Goal: Check status: Check status

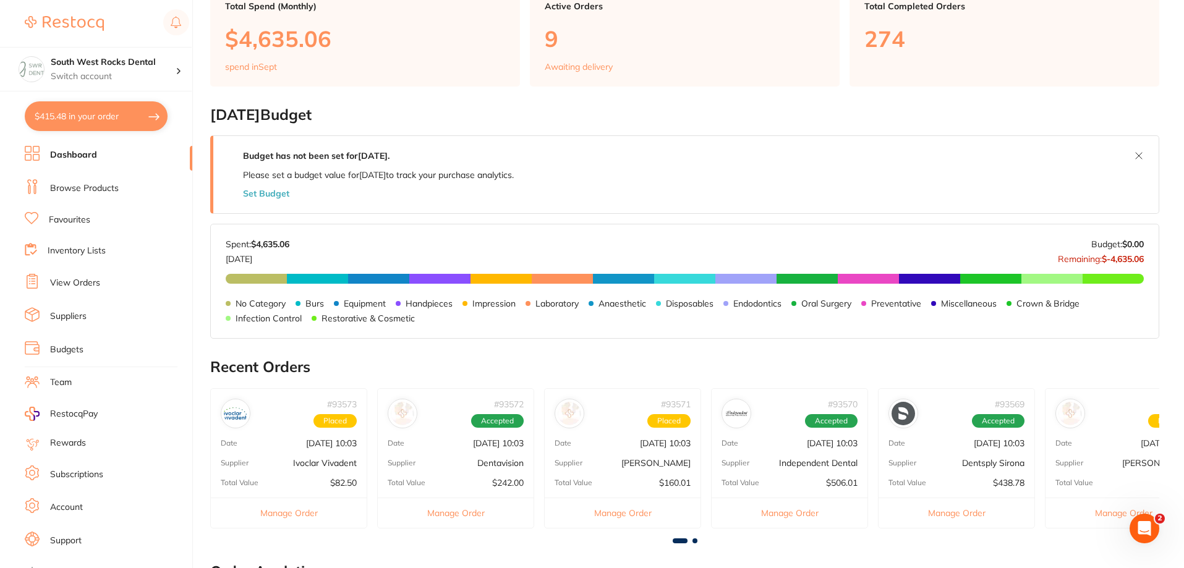
scroll to position [124, 0]
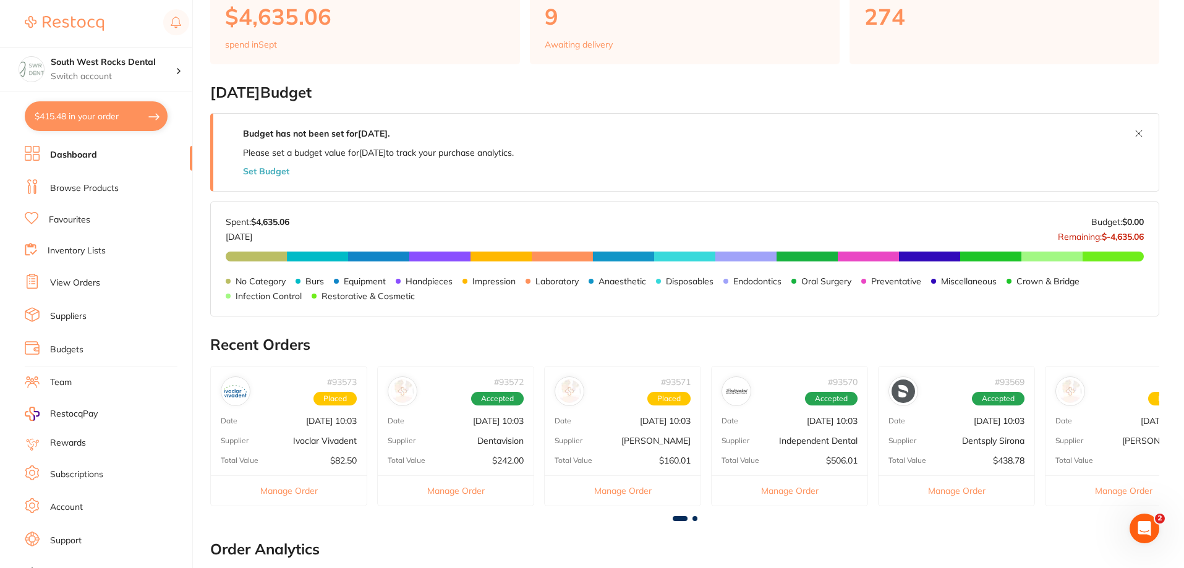
click at [986, 453] on div "# 93569 Accepted Date [DATE] 10:03 Supplier Dentsply Sirona Total Value $438.78…" at bounding box center [956, 436] width 157 height 140
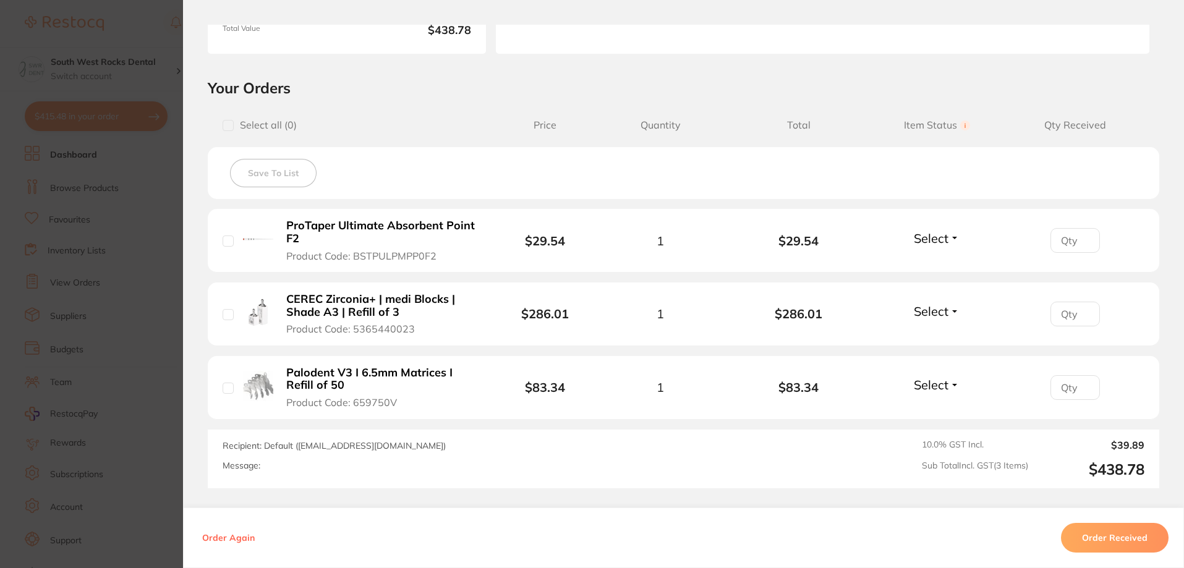
scroll to position [247, 0]
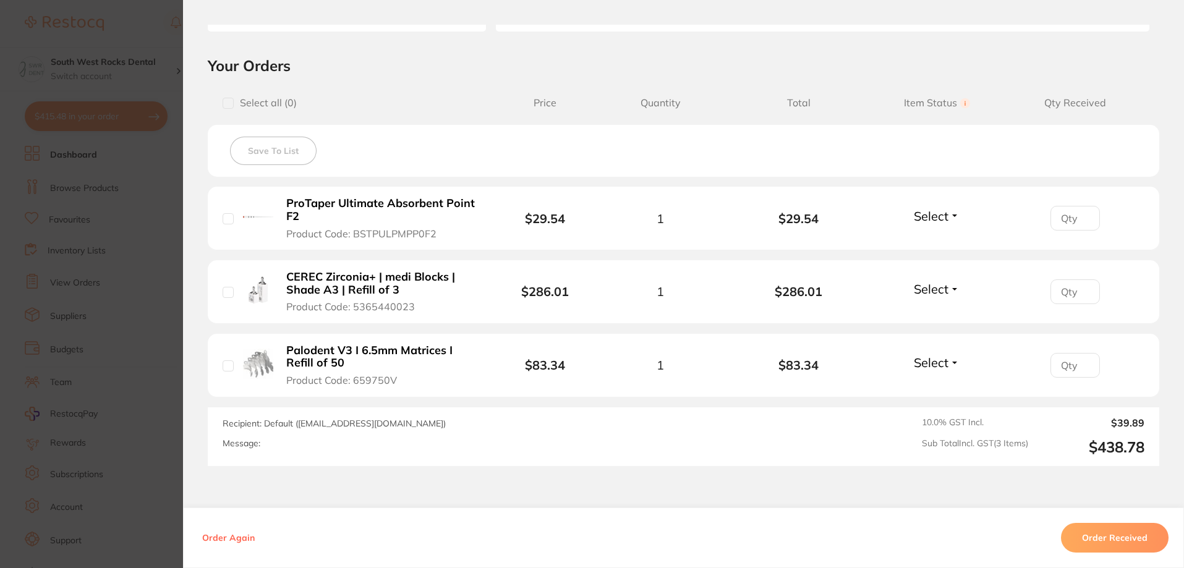
click at [955, 222] on button "Select" at bounding box center [936, 215] width 53 height 15
click at [941, 246] on span "Received" at bounding box center [937, 242] width 32 height 9
click at [934, 290] on span "Select" at bounding box center [931, 288] width 35 height 15
click at [932, 320] on span "Received" at bounding box center [937, 315] width 32 height 9
click at [939, 363] on span "Select" at bounding box center [931, 362] width 35 height 15
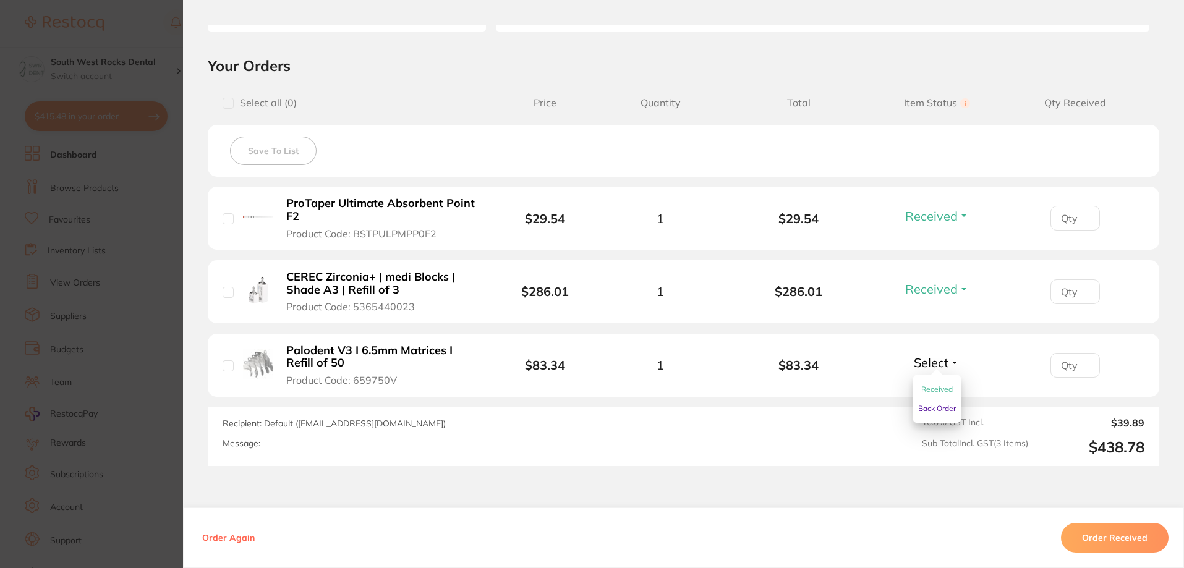
click at [942, 393] on span "Received" at bounding box center [937, 389] width 32 height 9
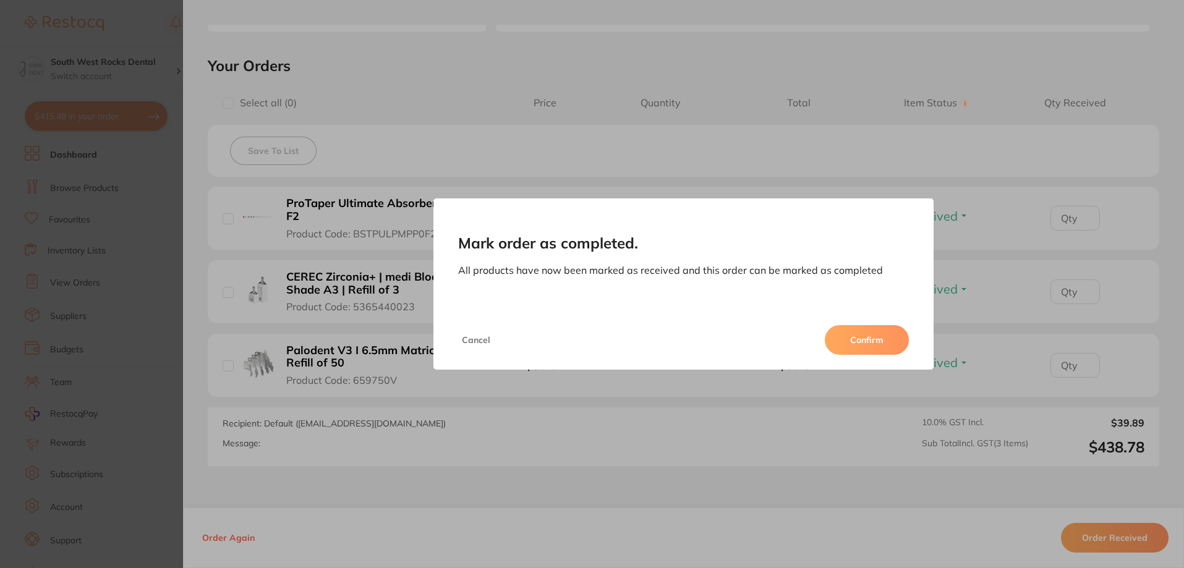
click at [887, 343] on button "Confirm" at bounding box center [867, 340] width 84 height 30
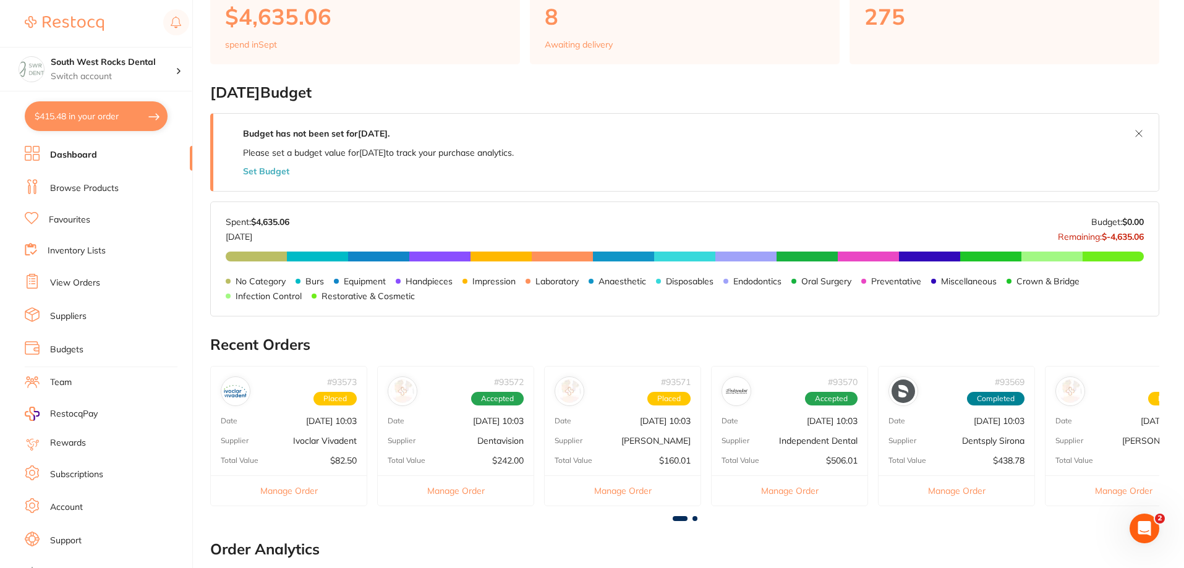
scroll to position [0, 0]
click at [696, 520] on span at bounding box center [695, 518] width 5 height 5
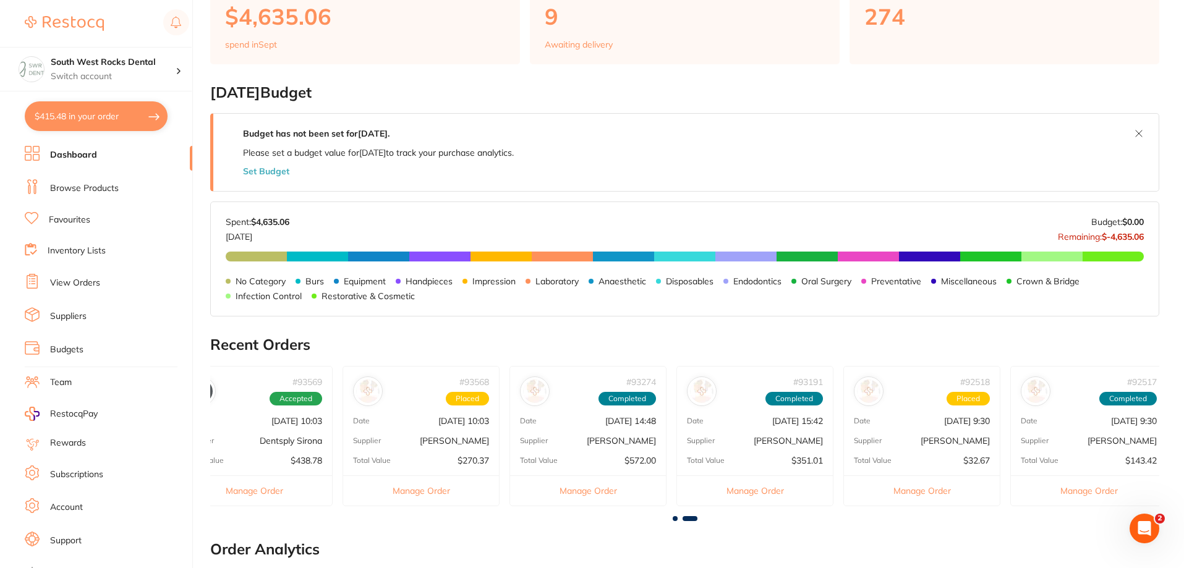
scroll to position [0, 711]
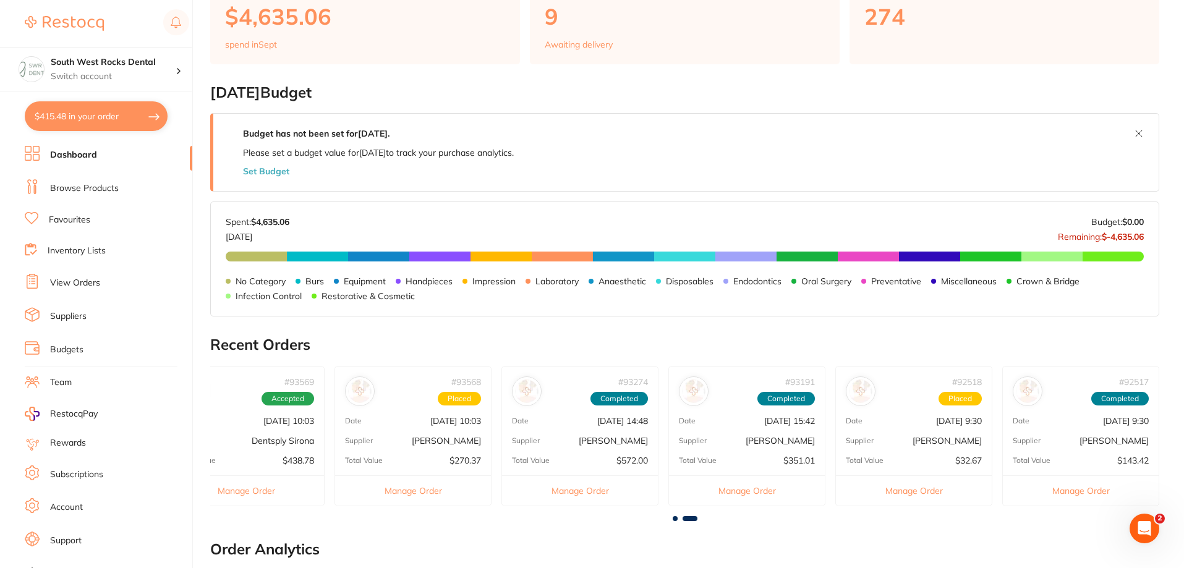
click at [675, 521] on span at bounding box center [675, 518] width 5 height 5
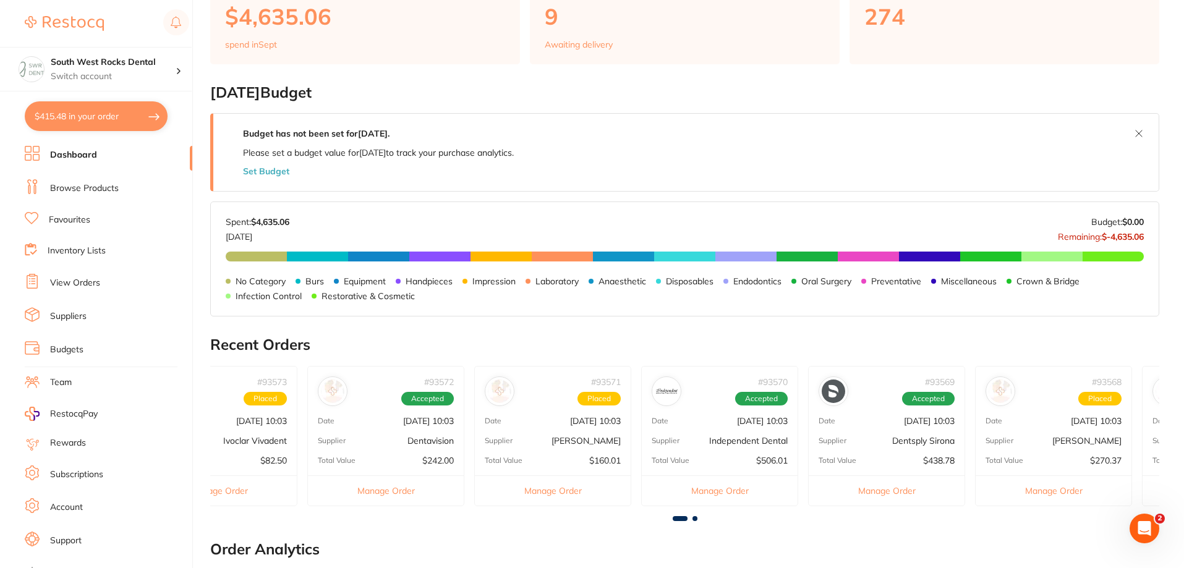
scroll to position [0, 0]
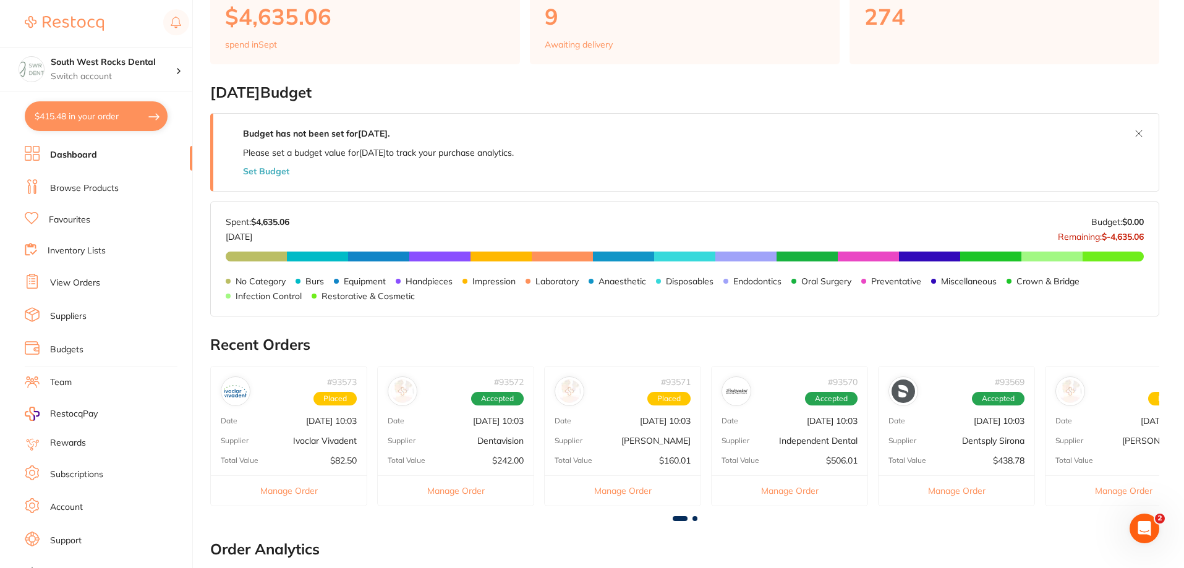
click at [825, 425] on p "[DATE] 10:03" at bounding box center [832, 421] width 51 height 10
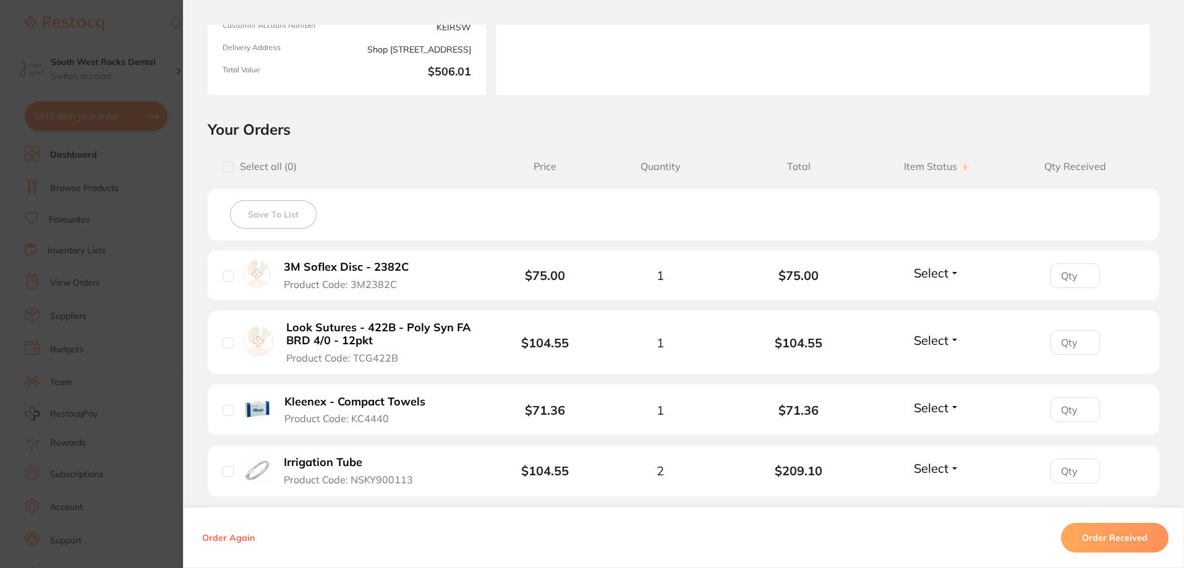
scroll to position [186, 0]
click at [951, 274] on button "Select" at bounding box center [936, 270] width 53 height 15
click at [941, 302] on span "Received" at bounding box center [937, 297] width 32 height 9
click at [949, 335] on button "Select" at bounding box center [936, 338] width 53 height 15
click at [939, 364] on span "Received" at bounding box center [937, 365] width 32 height 9
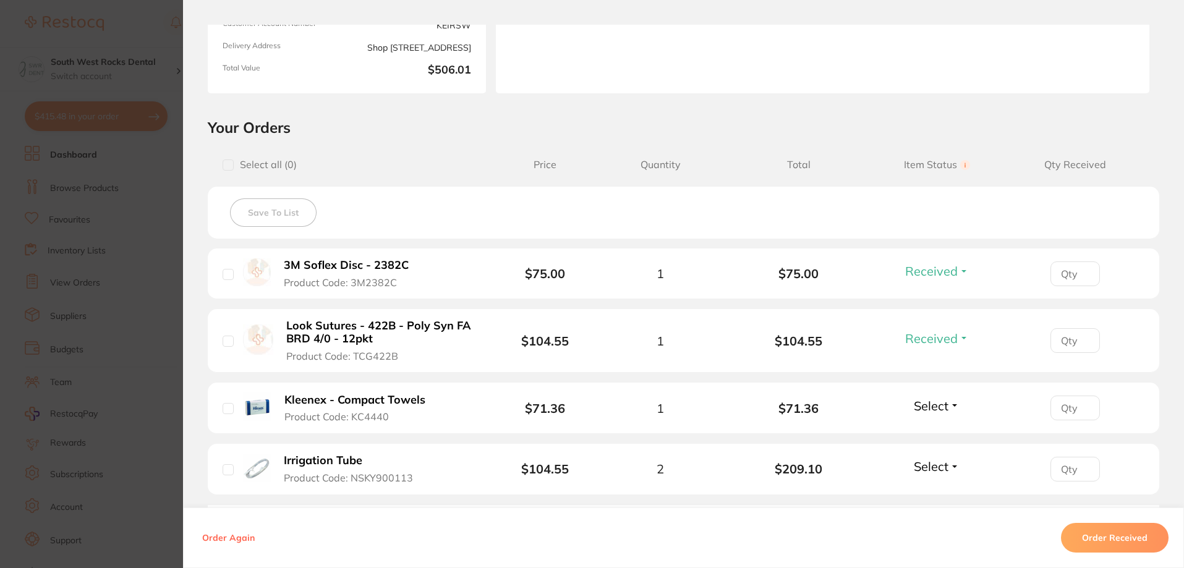
click at [947, 404] on button "Select" at bounding box center [936, 405] width 53 height 15
click at [935, 410] on span "Select" at bounding box center [931, 405] width 35 height 15
click at [936, 435] on span "Received" at bounding box center [937, 432] width 32 height 9
click at [946, 464] on button "Select" at bounding box center [936, 466] width 53 height 15
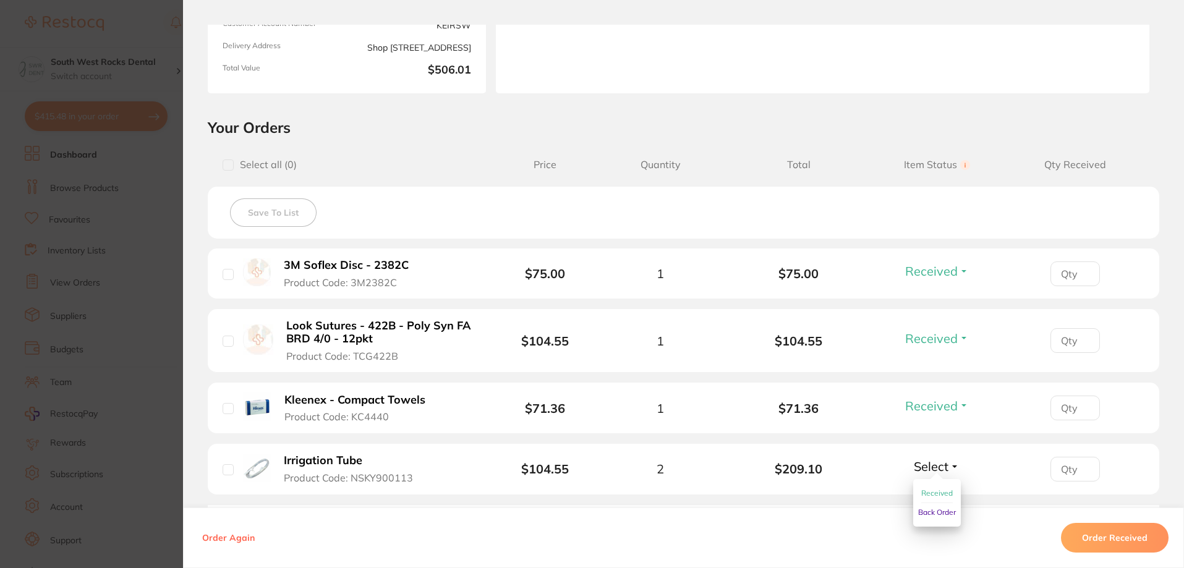
click at [934, 492] on span "Received" at bounding box center [937, 493] width 32 height 9
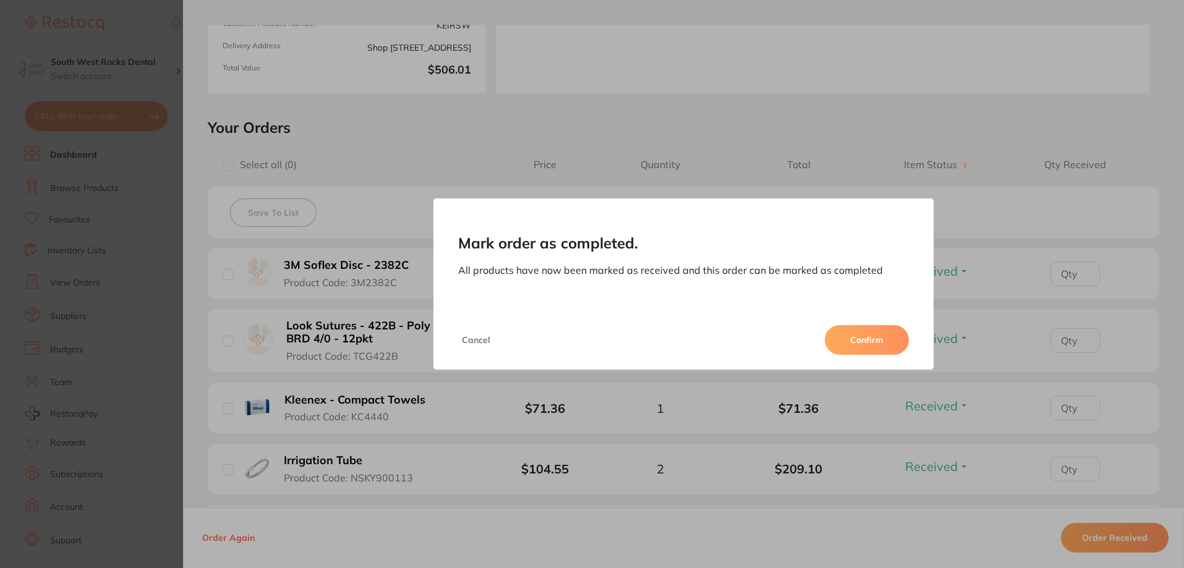
click at [860, 339] on button "Confirm" at bounding box center [867, 340] width 84 height 30
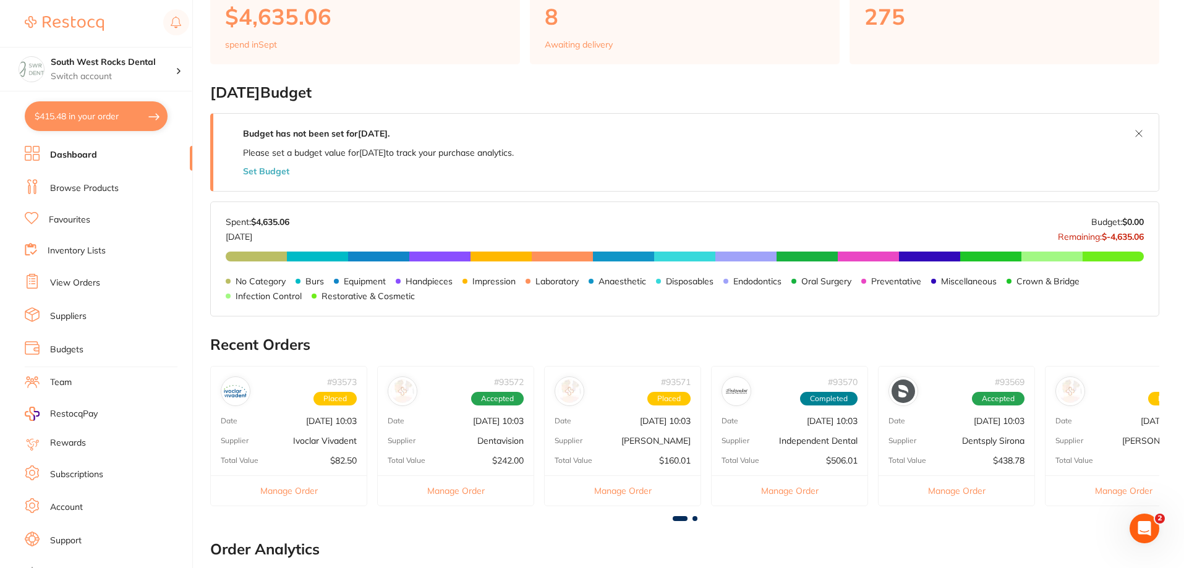
scroll to position [0, 0]
click at [626, 436] on p "[PERSON_NAME]" at bounding box center [656, 441] width 69 height 10
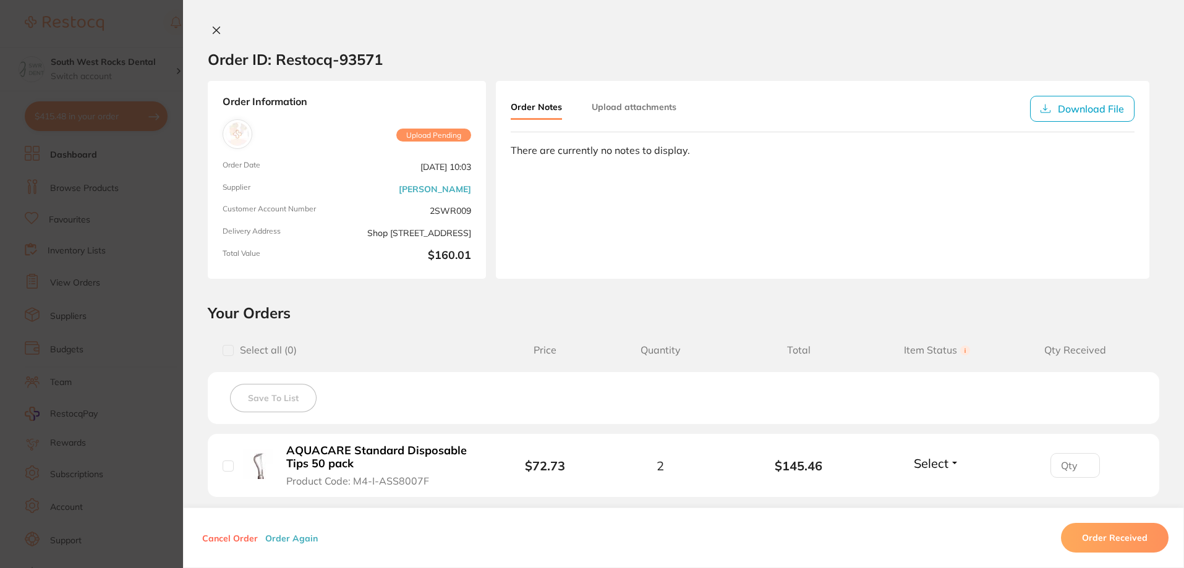
click at [943, 463] on span "Select" at bounding box center [931, 463] width 35 height 15
click at [932, 489] on span "Received" at bounding box center [937, 489] width 32 height 9
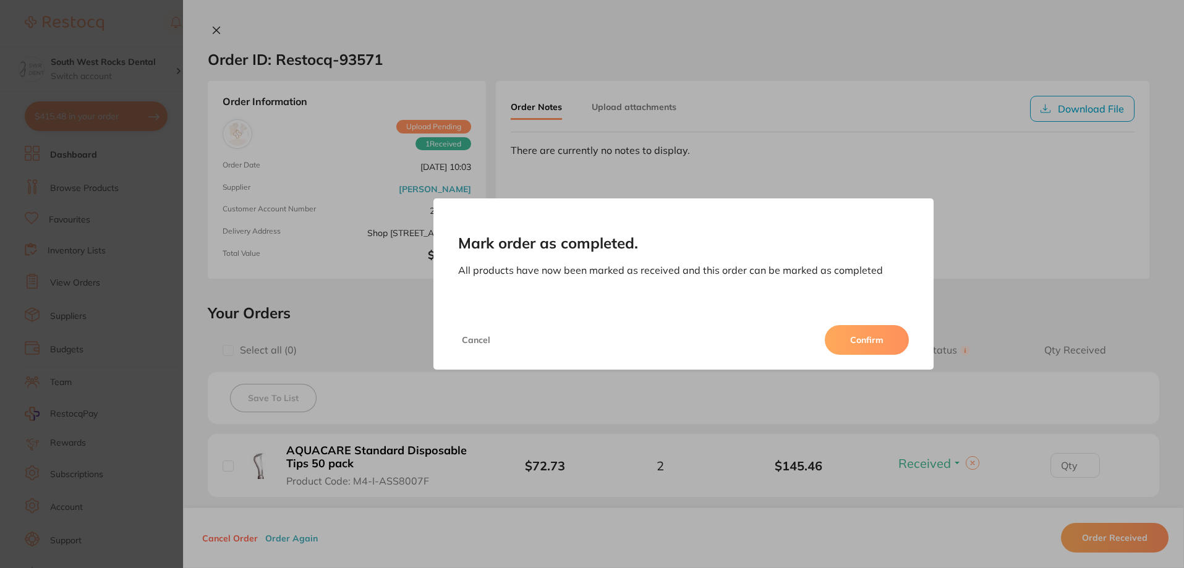
click at [860, 350] on button "Confirm" at bounding box center [867, 340] width 84 height 30
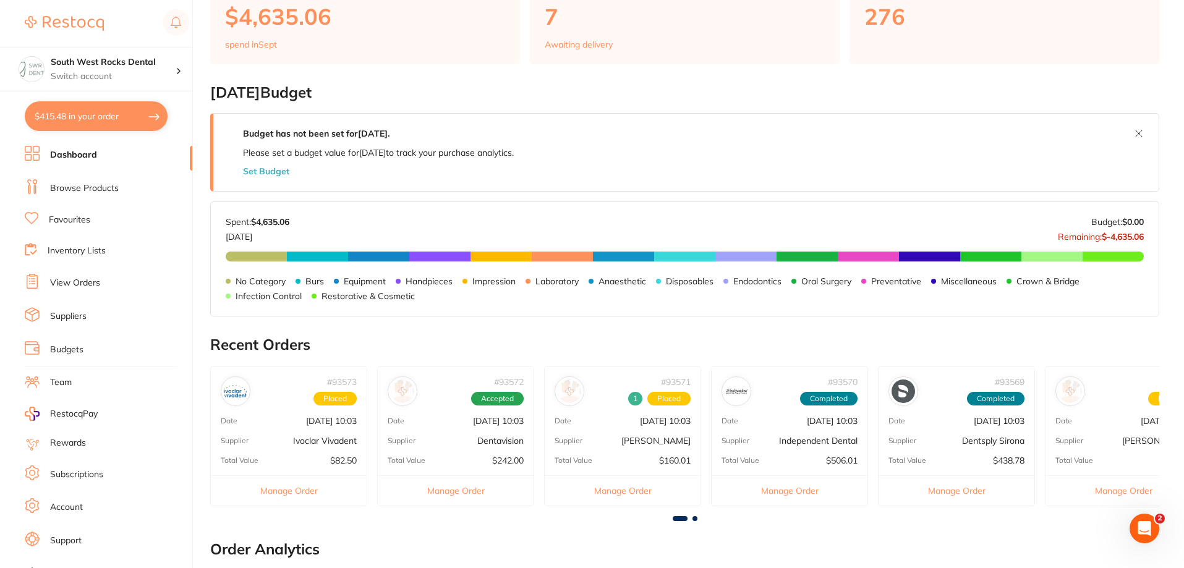
click at [661, 400] on span "Placed" at bounding box center [668, 399] width 43 height 14
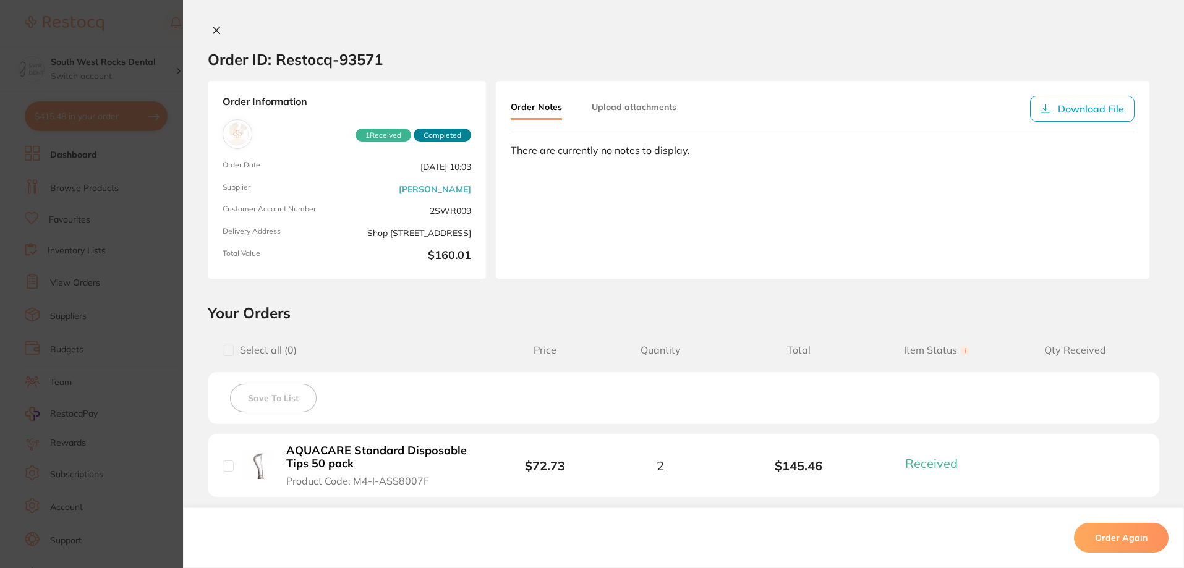
click at [212, 29] on icon at bounding box center [217, 30] width 10 height 10
